Goal: Find specific page/section: Find specific page/section

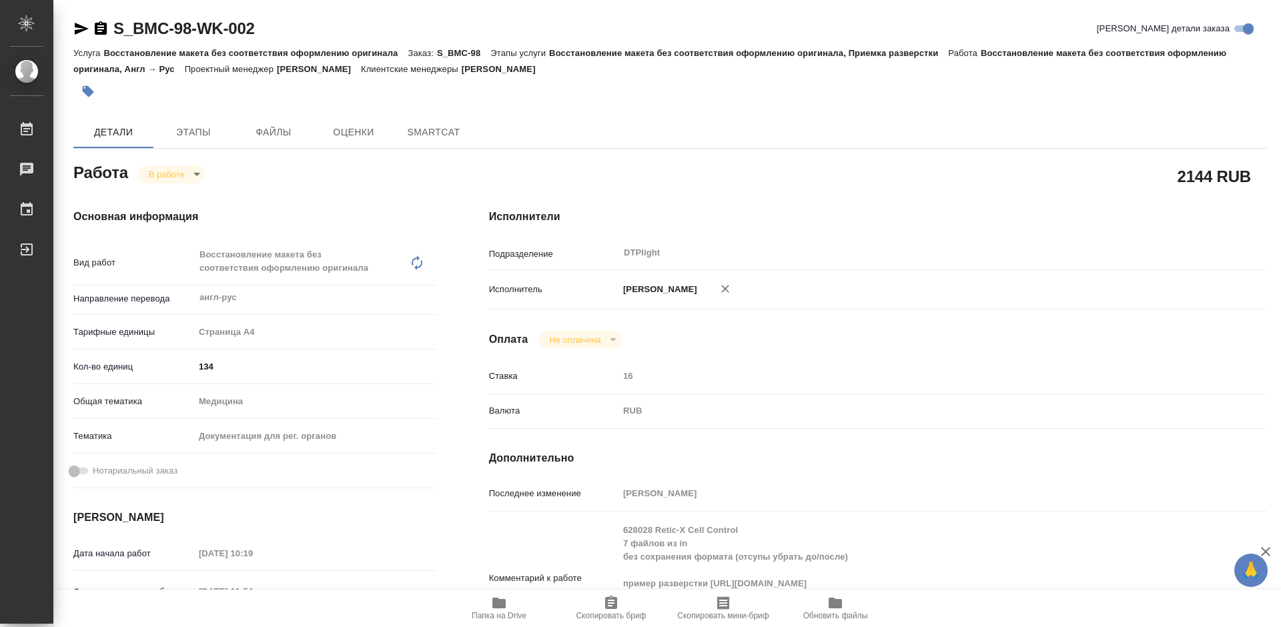
type textarea "x"
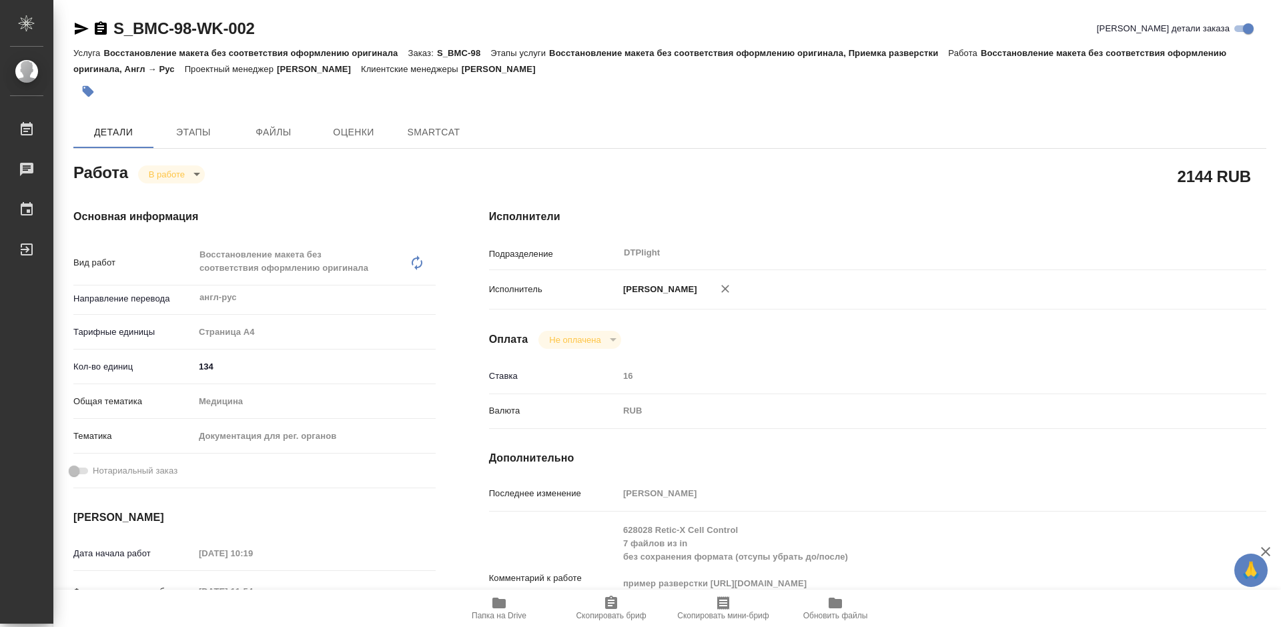
type textarea "x"
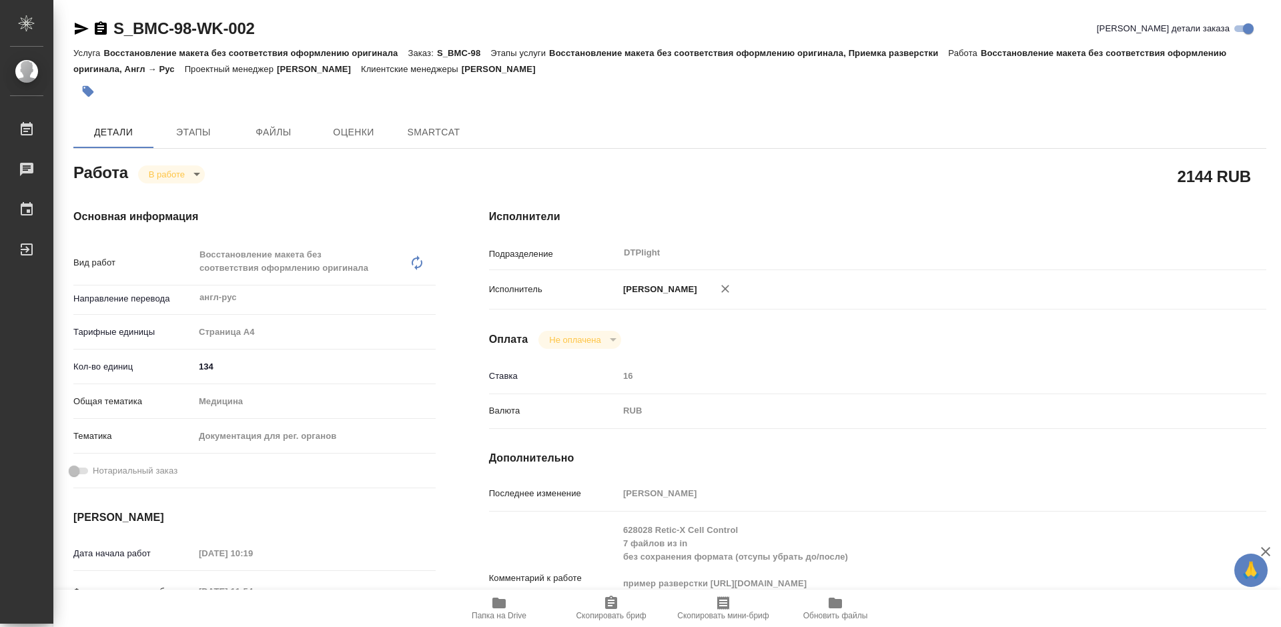
type textarea "x"
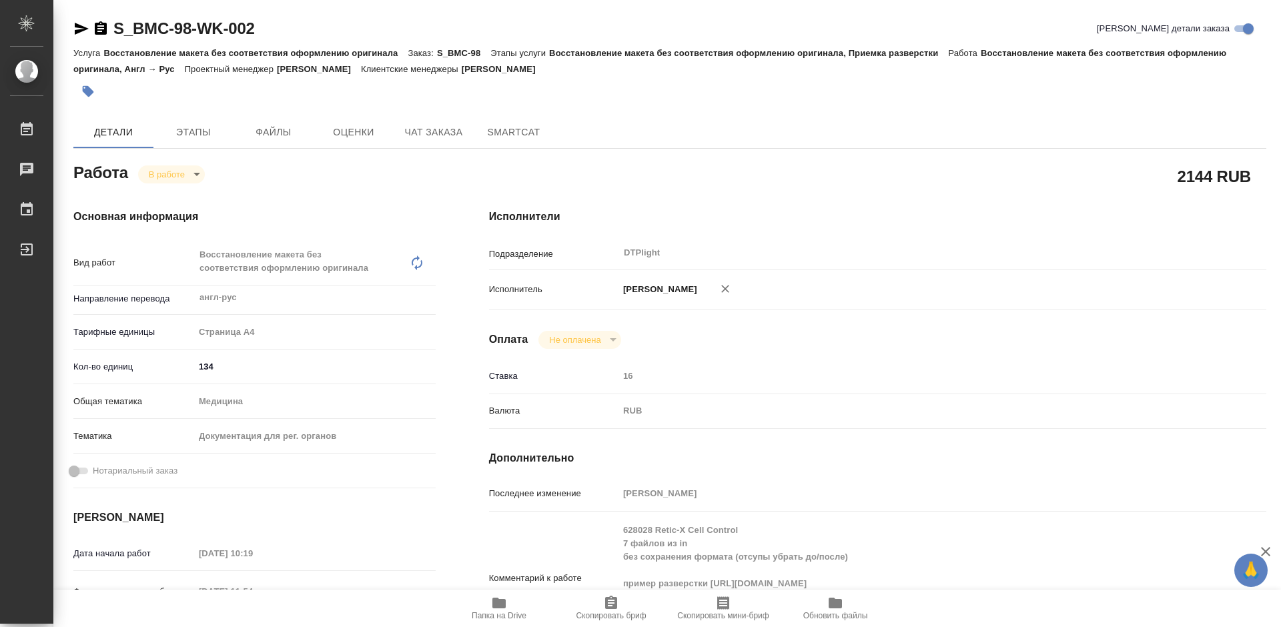
type textarea "x"
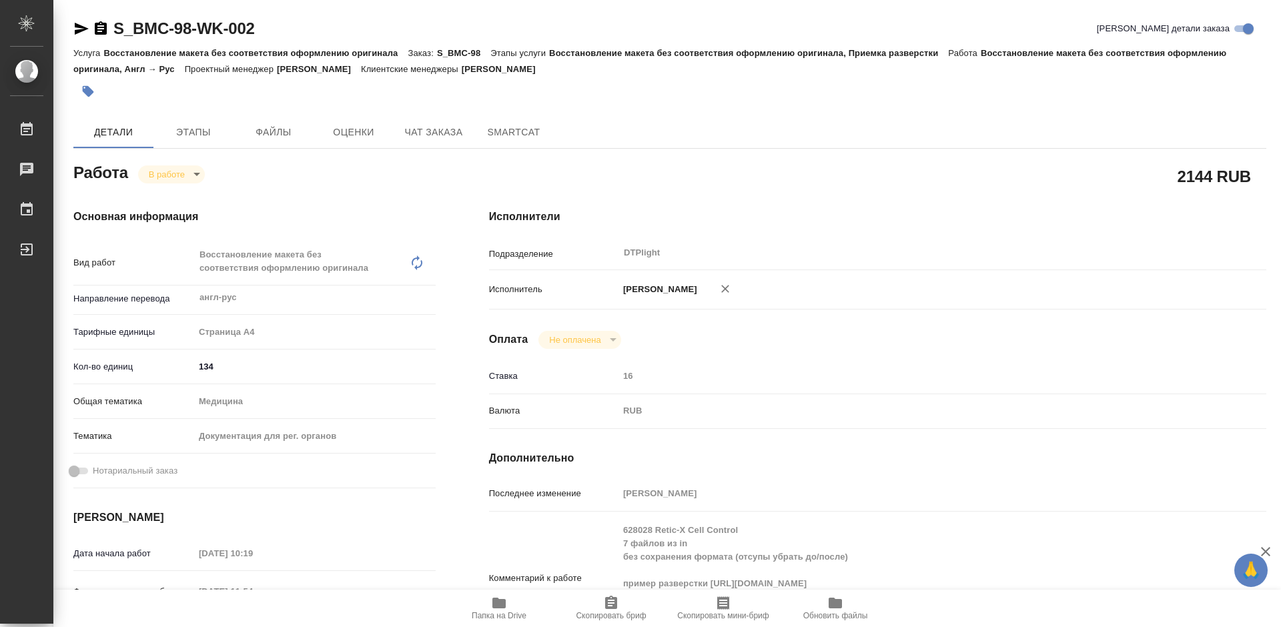
scroll to position [133, 0]
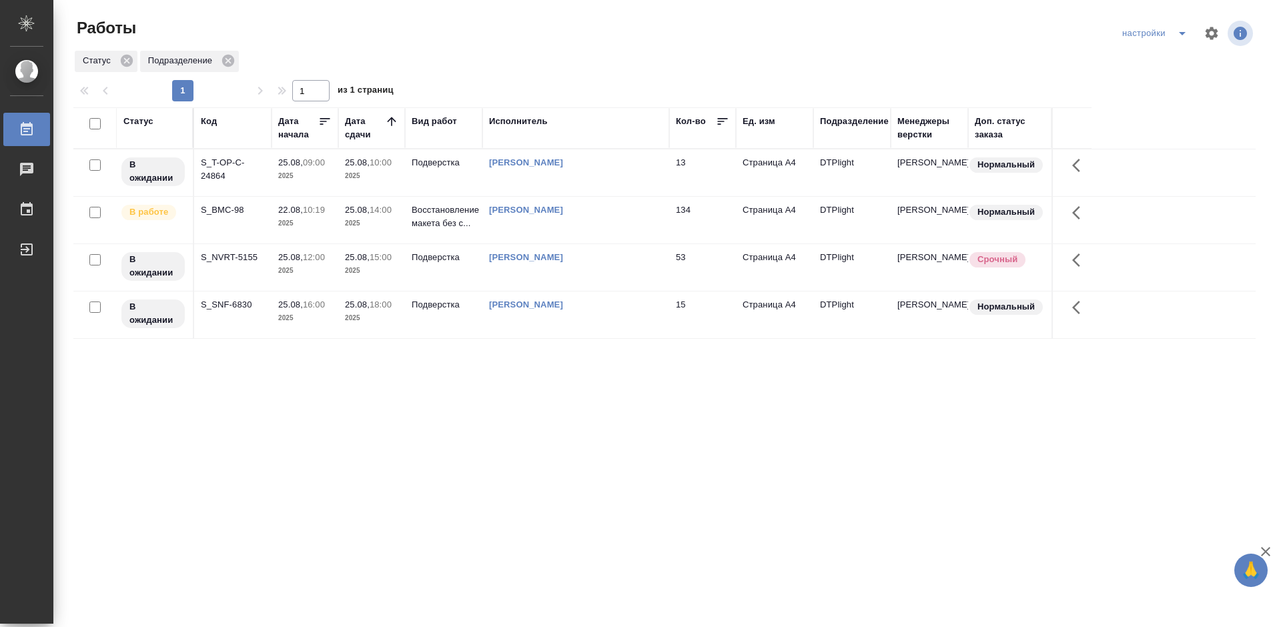
click at [211, 254] on div "S_NVRT-5155" at bounding box center [233, 257] width 64 height 13
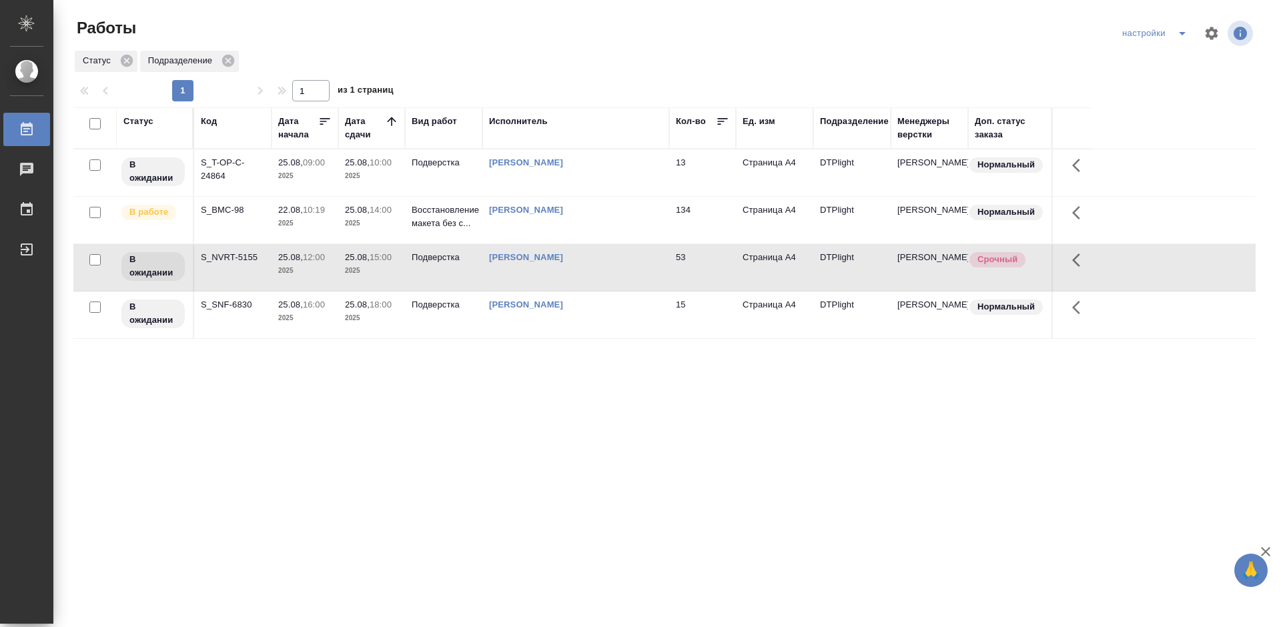
click at [211, 254] on div "S_NVRT-5155" at bounding box center [233, 257] width 64 height 13
click at [297, 307] on p "25.08," at bounding box center [290, 305] width 25 height 10
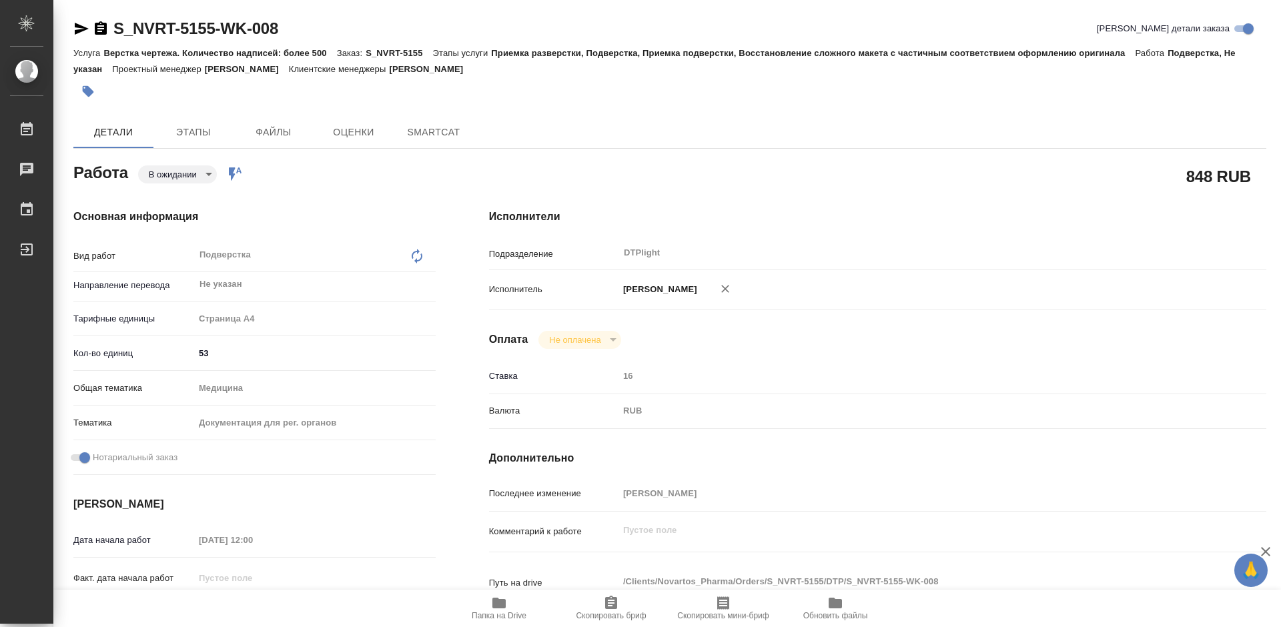
type textarea "x"
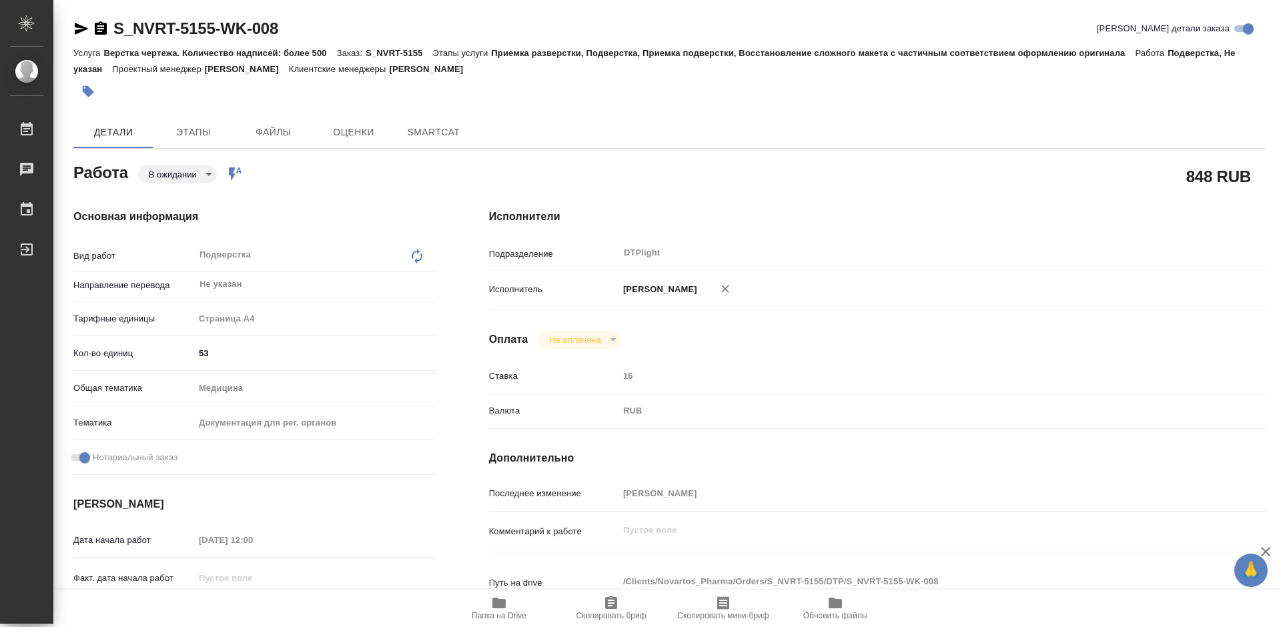
type textarea "x"
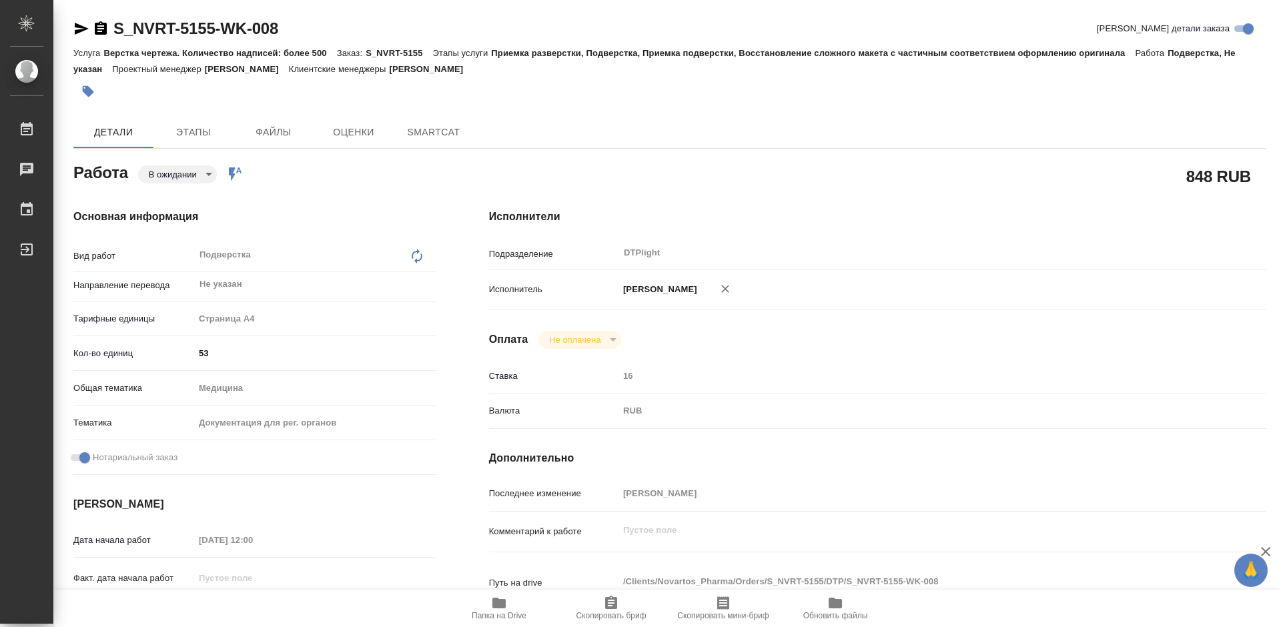
type textarea "x"
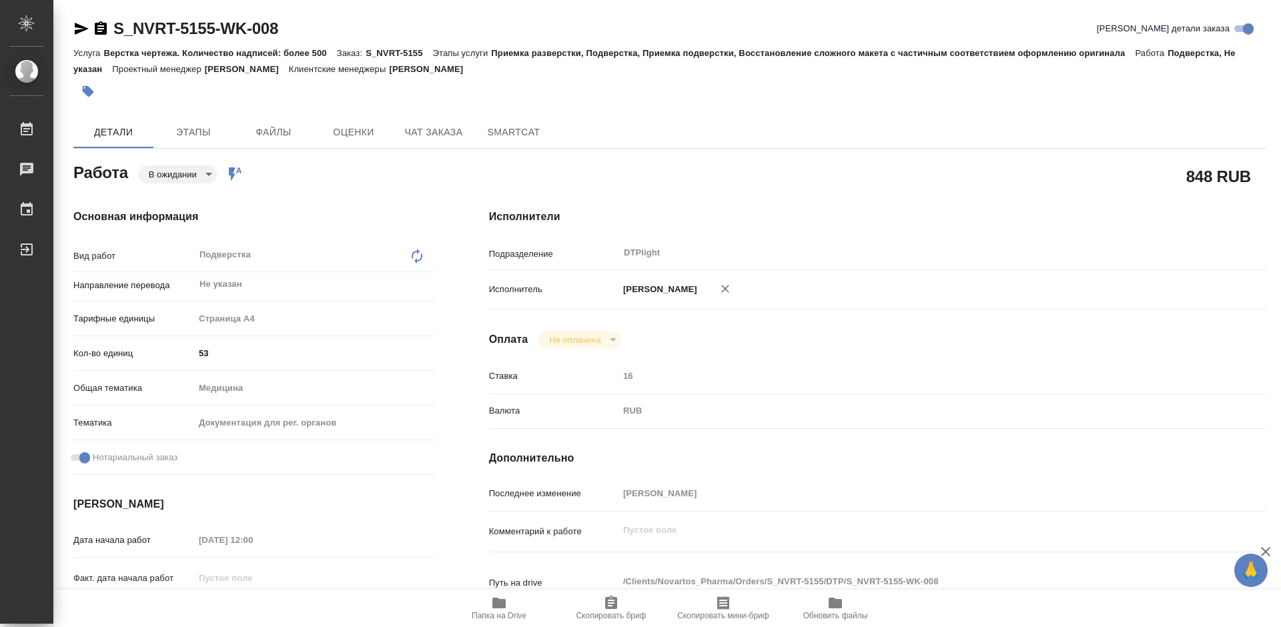
type textarea "x"
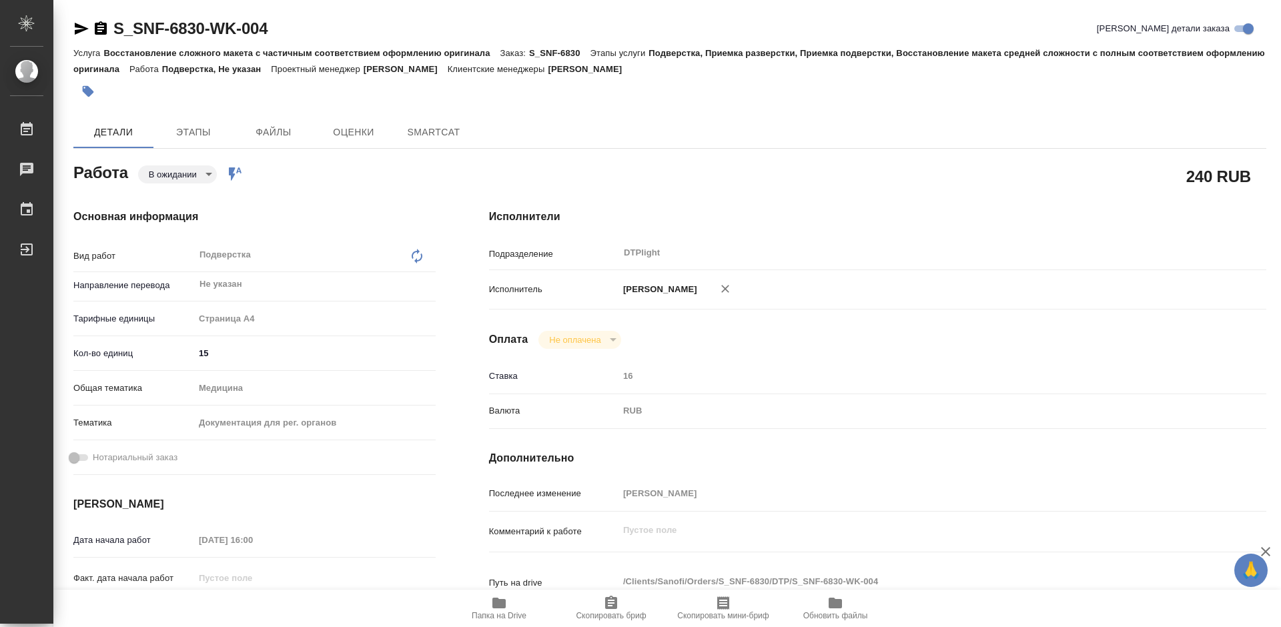
type textarea "x"
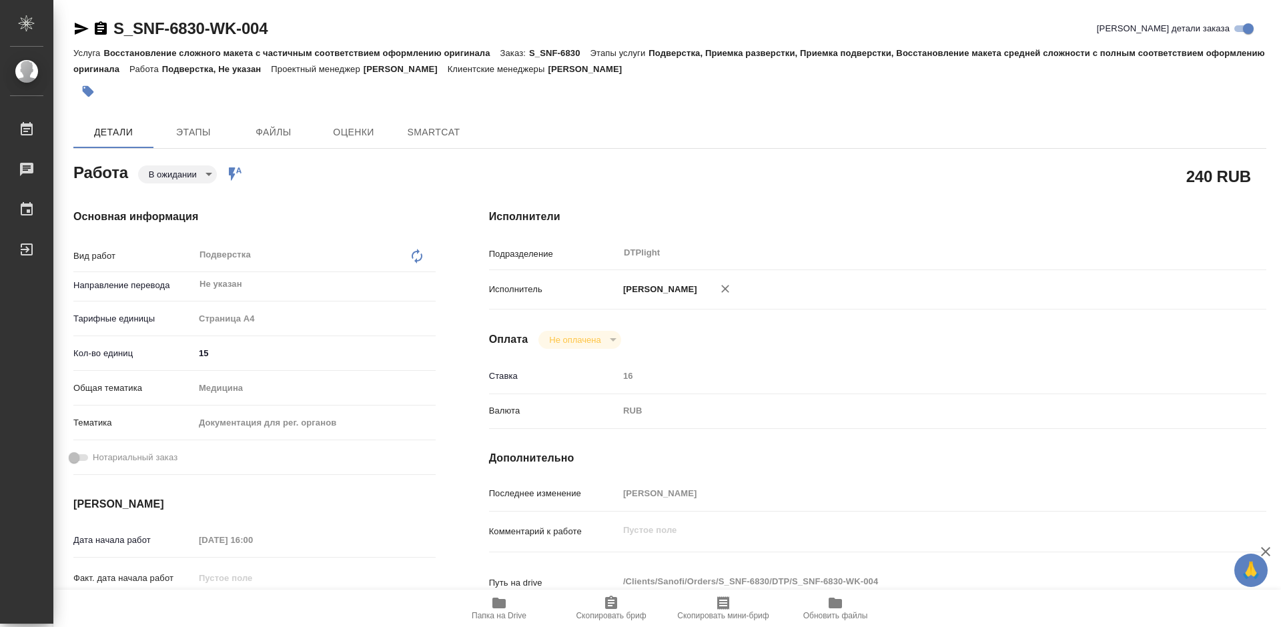
type textarea "x"
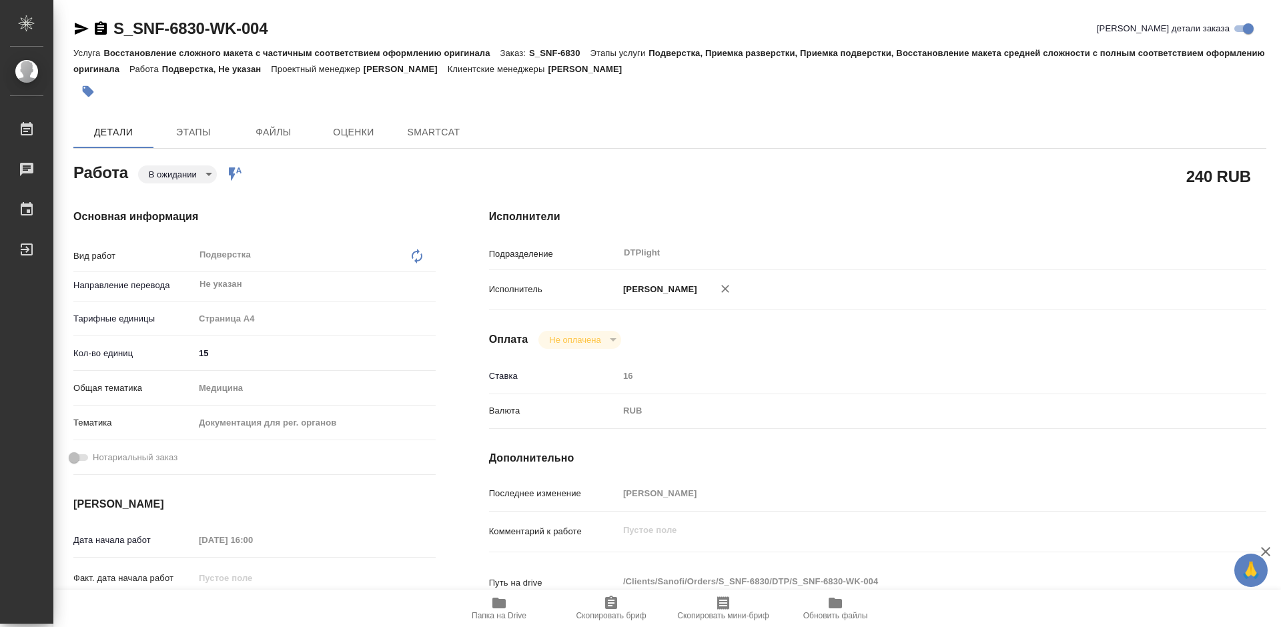
type textarea "x"
